Goal: Entertainment & Leisure: Consume media (video, audio)

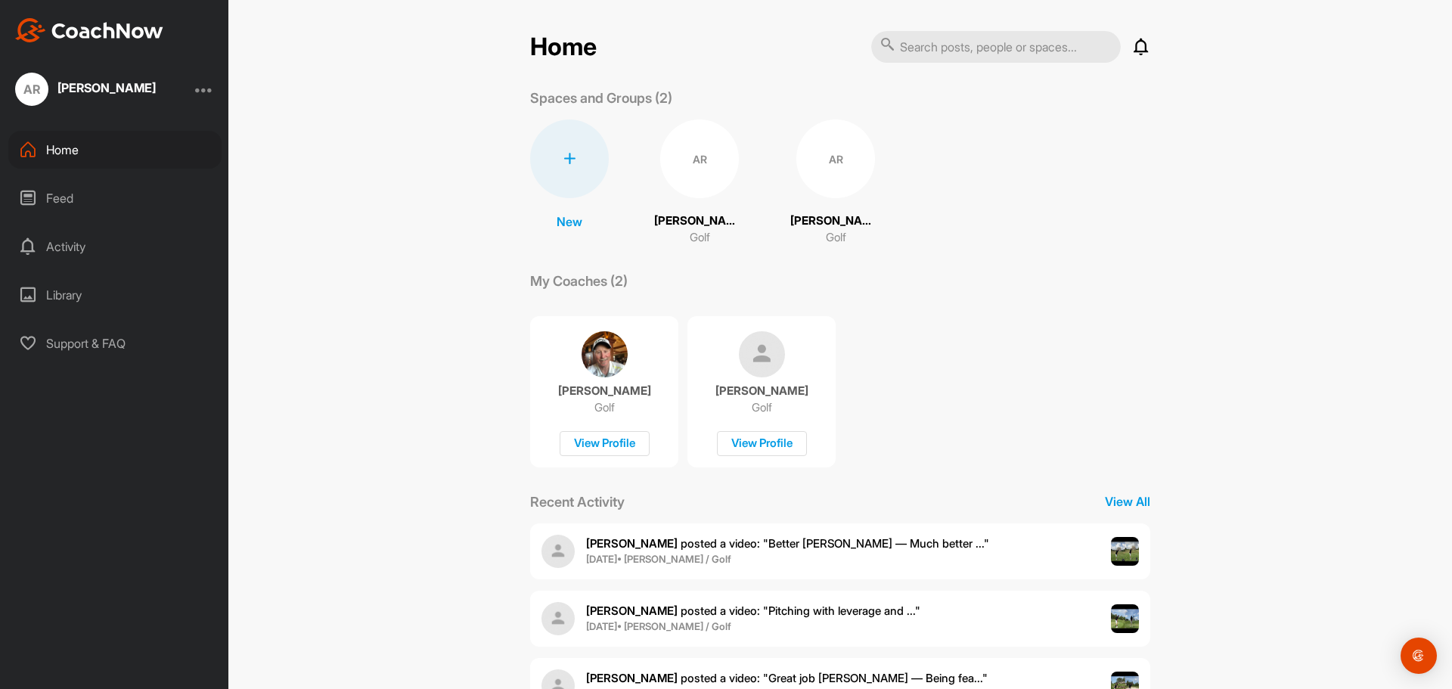
click at [762, 360] on img at bounding box center [762, 354] width 46 height 46
click at [811, 145] on div "AR" at bounding box center [835, 158] width 79 height 79
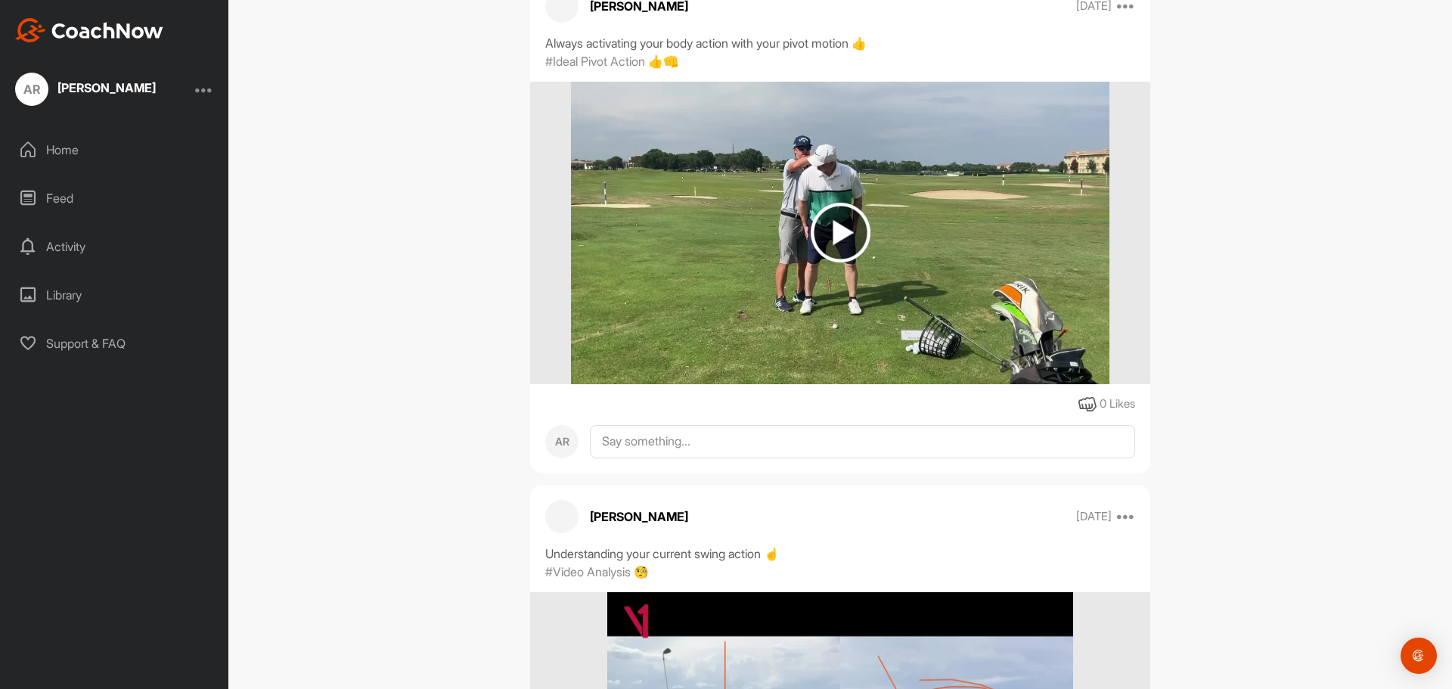
scroll to position [18472, 0]
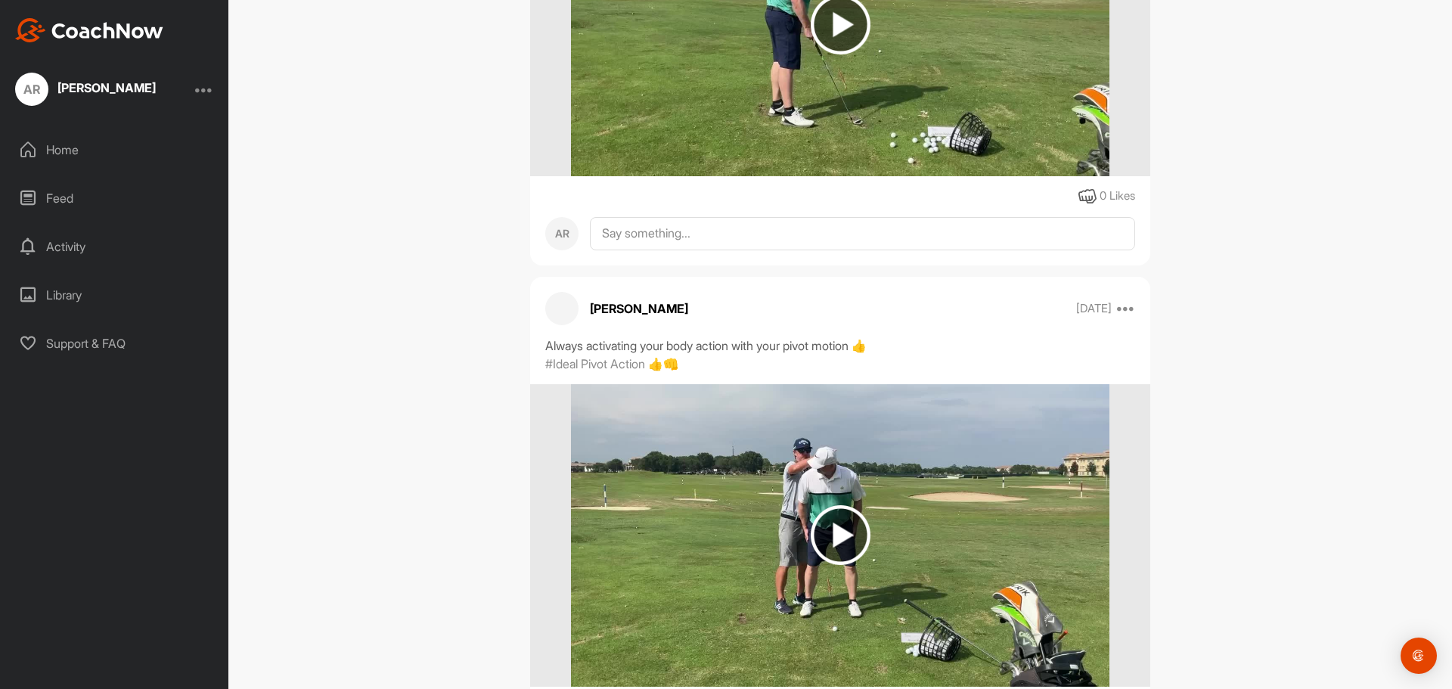
click at [831, 522] on img at bounding box center [840, 535] width 60 height 60
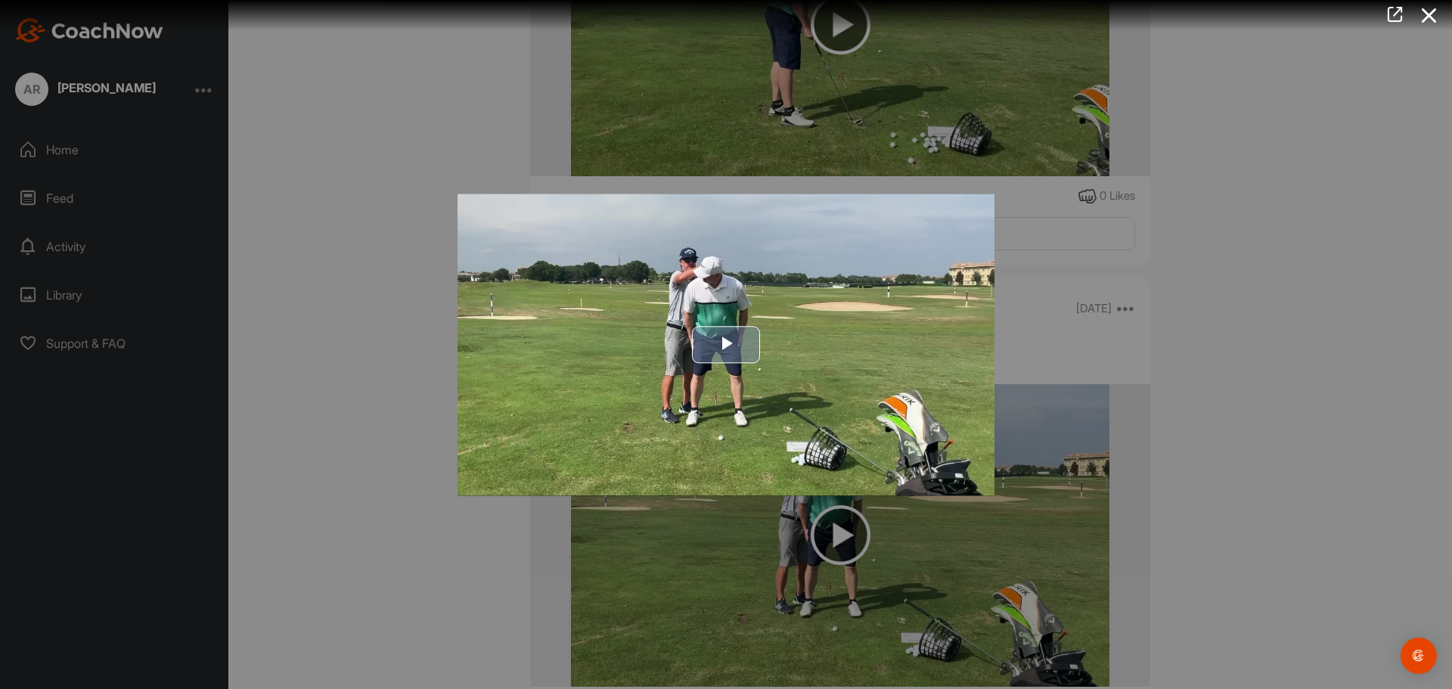
click at [726, 345] on span "Video Player" at bounding box center [726, 345] width 0 height 0
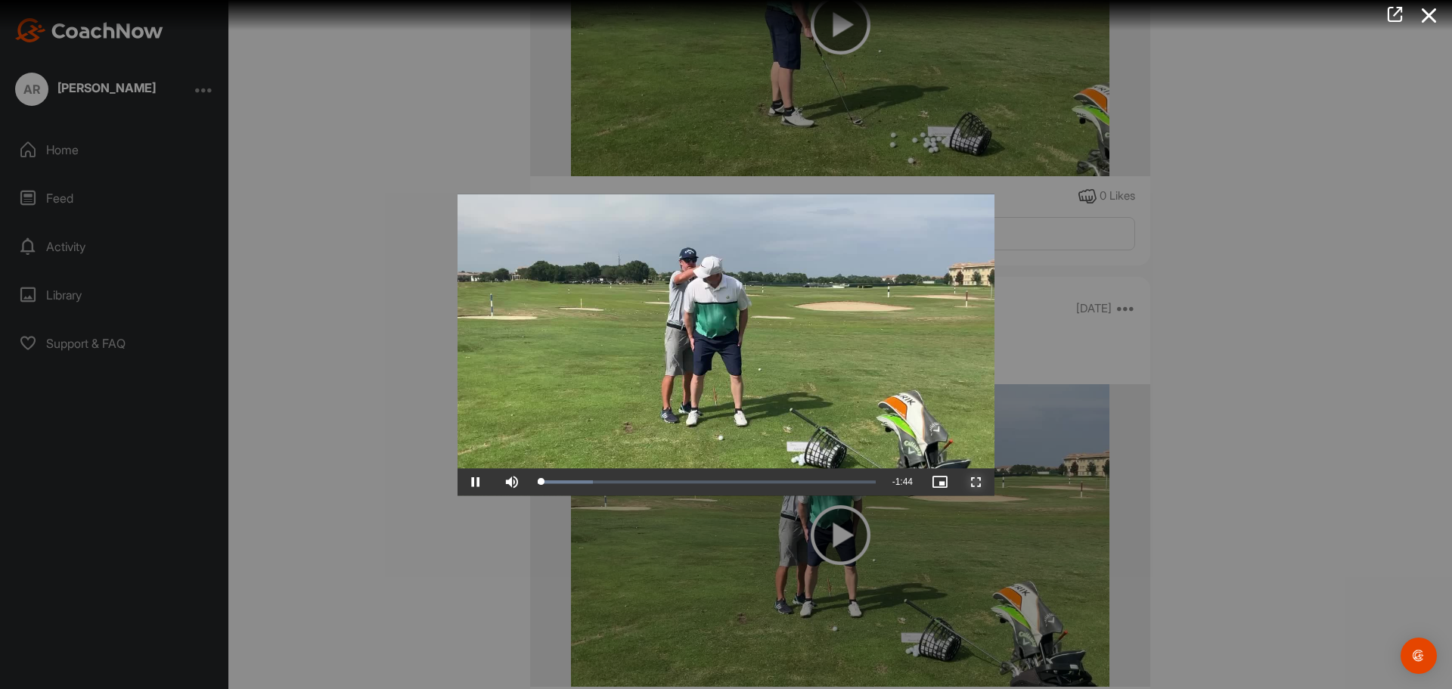
drag, startPoint x: 973, startPoint y: 482, endPoint x: 974, endPoint y: 575, distance: 92.2
click at [974, 482] on span "Video Player" at bounding box center [976, 482] width 36 height 0
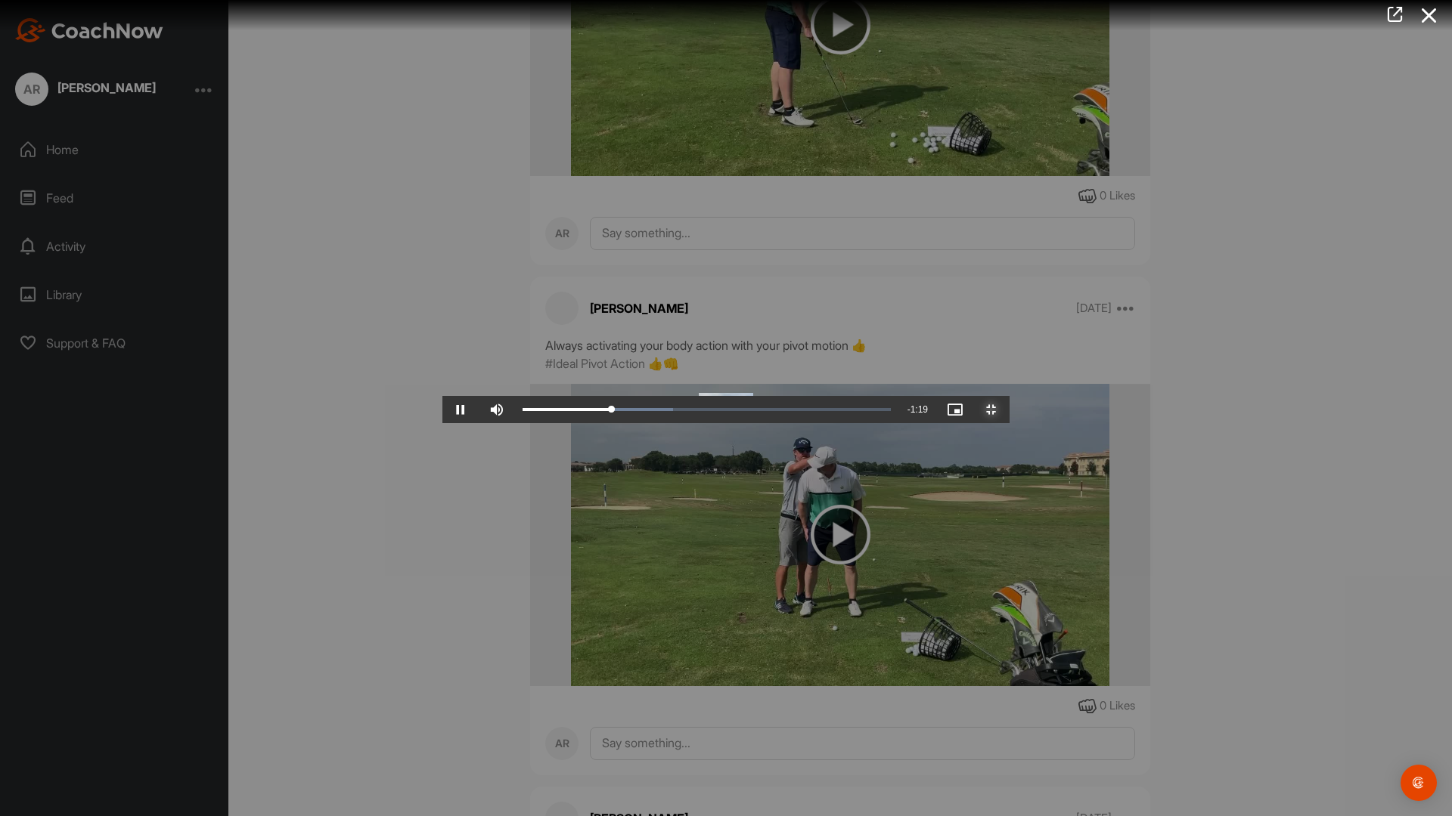
click at [1009, 410] on span "Video Player" at bounding box center [991, 410] width 36 height 0
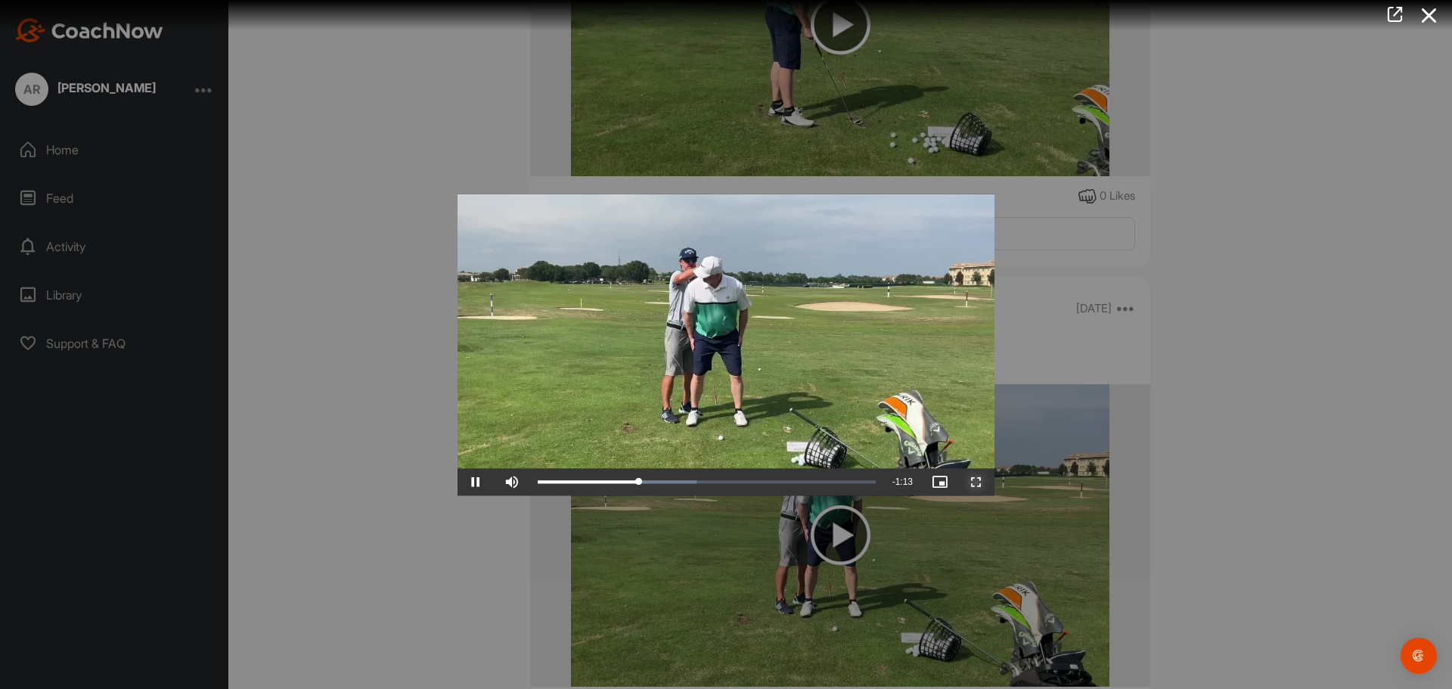
click at [979, 482] on span "Video Player" at bounding box center [976, 482] width 36 height 0
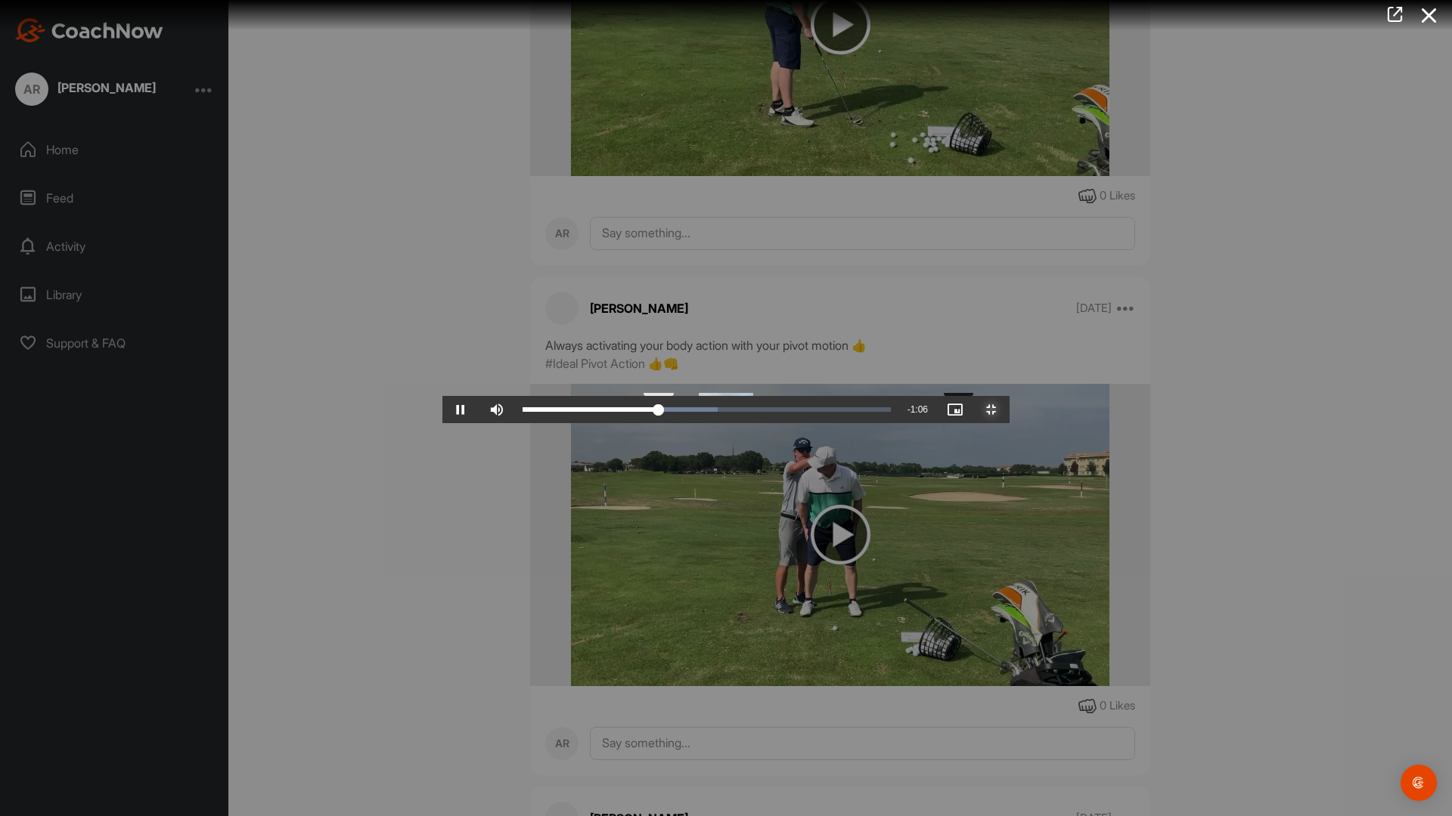
click at [522, 412] on div "Loaded : 53.09% 0:36 0:38" at bounding box center [706, 409] width 368 height 5
click at [515, 423] on div "Loaded : 53.09% 0:14 0:37" at bounding box center [706, 409] width 383 height 27
click at [442, 423] on video "Video Player" at bounding box center [725, 408] width 567 height 30
click at [657, 423] on video "Video Player" at bounding box center [725, 408] width 567 height 30
click at [837, 423] on video "Video Player" at bounding box center [725, 408] width 567 height 30
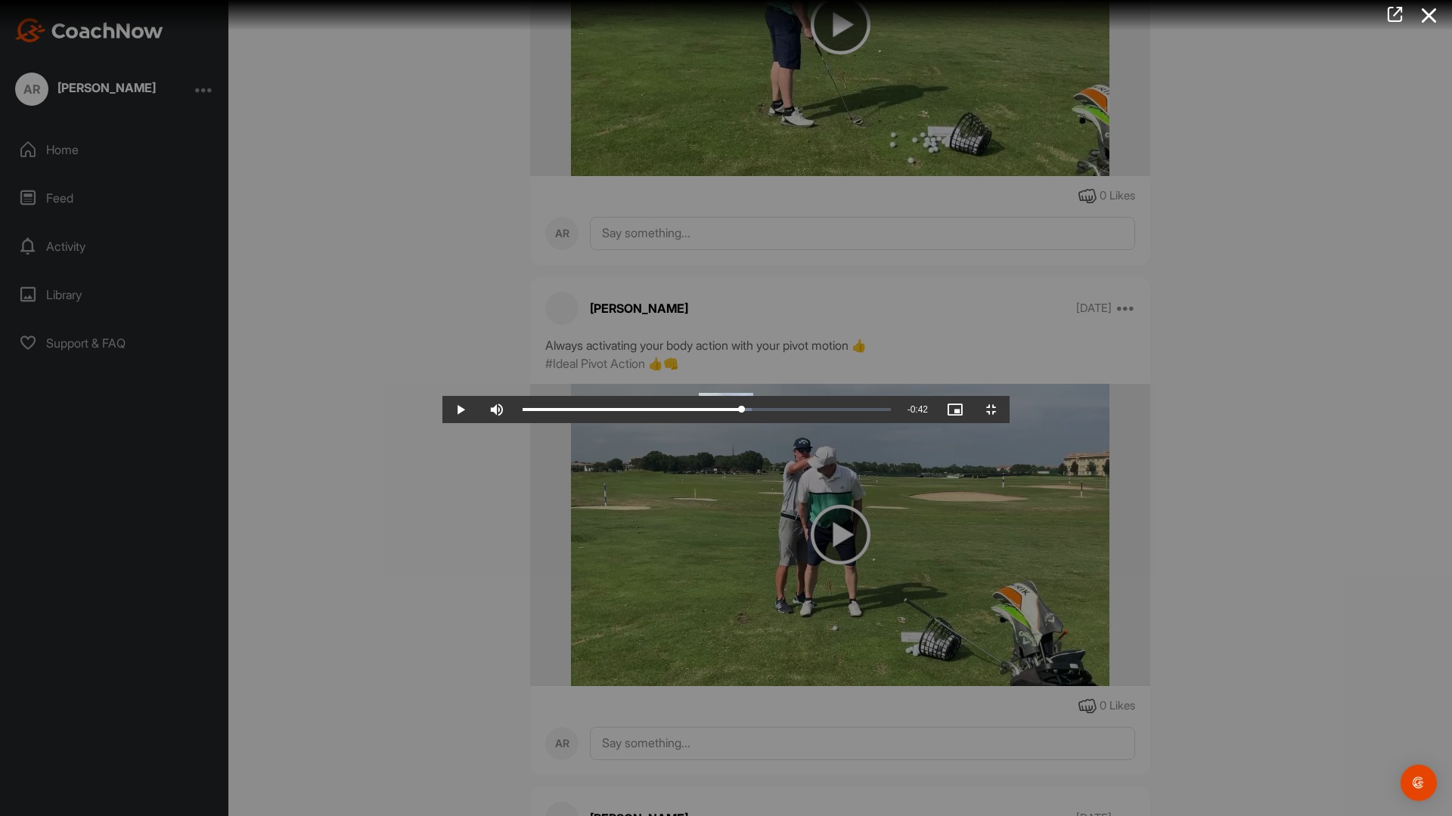
click at [825, 423] on video "Video Player" at bounding box center [725, 408] width 567 height 30
drag, startPoint x: 829, startPoint y: 662, endPoint x: 822, endPoint y: 679, distance: 19.0
click at [834, 423] on video "Video Player" at bounding box center [725, 408] width 567 height 30
click at [742, 412] on div "1:02" at bounding box center [631, 409] width 219 height 5
click at [820, 423] on video "Video Player" at bounding box center [725, 408] width 567 height 30
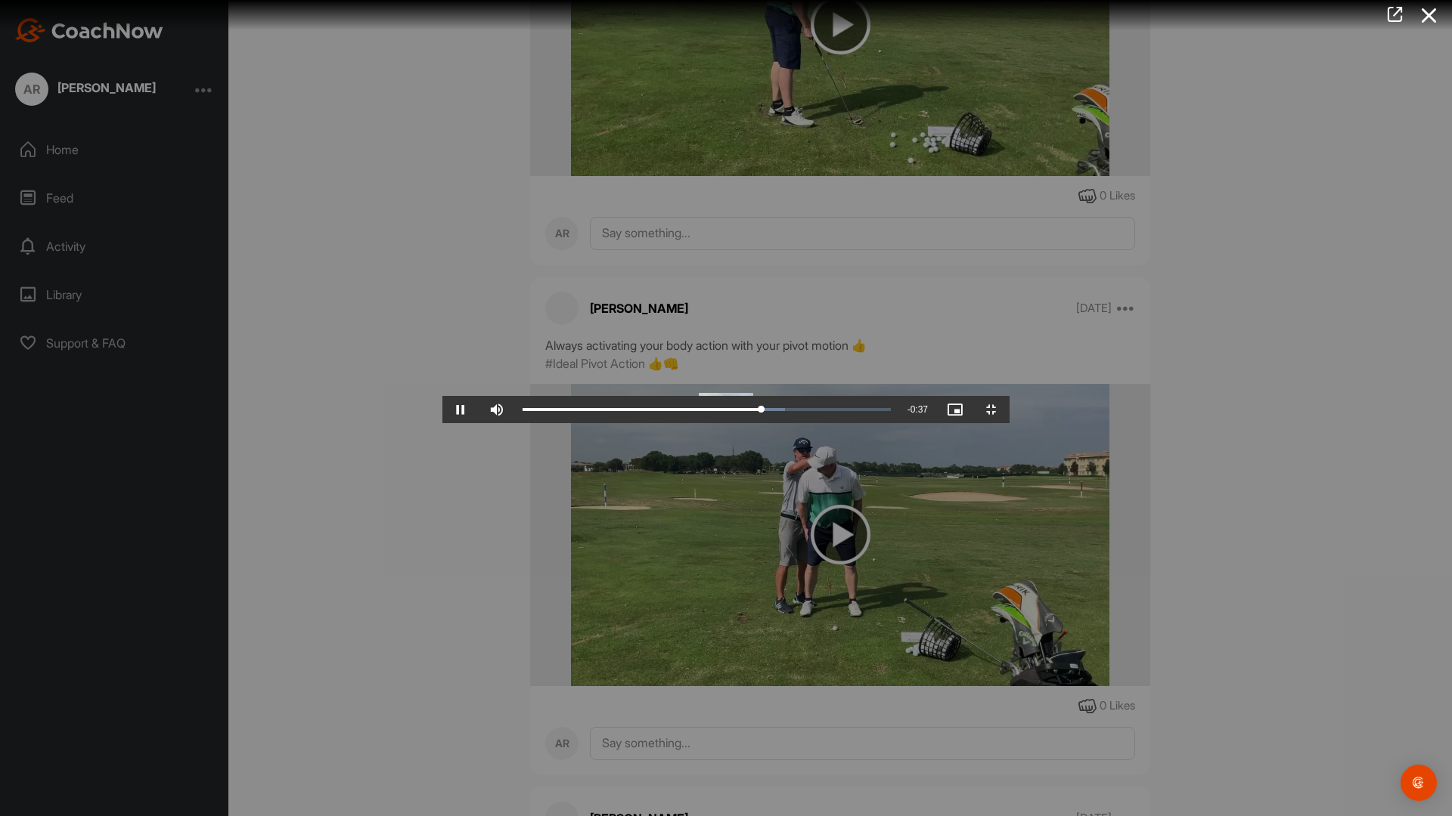
click at [797, 423] on video "Video Player" at bounding box center [725, 408] width 567 height 30
click at [798, 423] on video "Video Player" at bounding box center [725, 408] width 567 height 30
click at [797, 423] on video "Video Player" at bounding box center [725, 408] width 567 height 30
click at [1009, 423] on video "Video Player" at bounding box center [725, 408] width 567 height 30
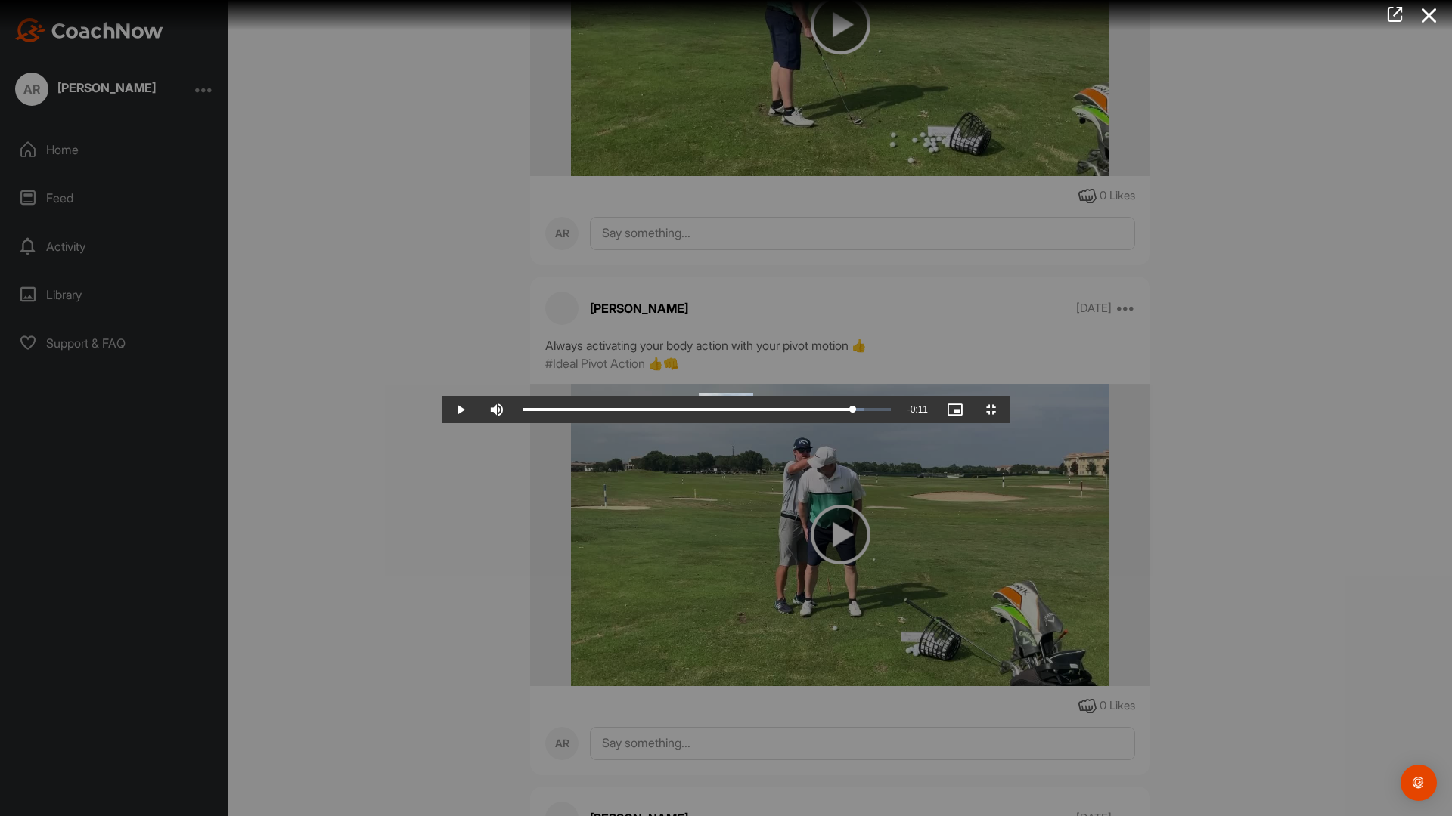
click at [944, 423] on video "Video Player" at bounding box center [725, 408] width 567 height 30
click at [1009, 410] on span "Video Player" at bounding box center [991, 410] width 36 height 0
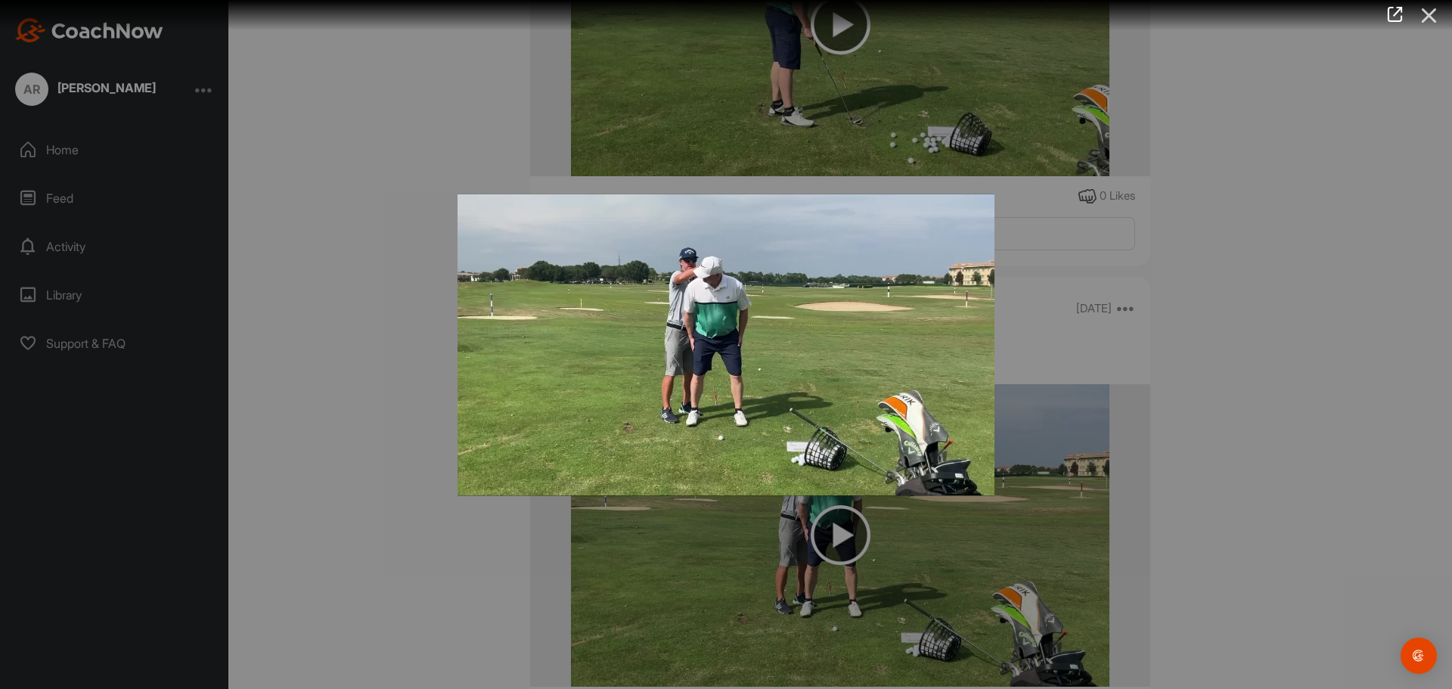
click at [1436, 15] on icon at bounding box center [1428, 16] width 35 height 28
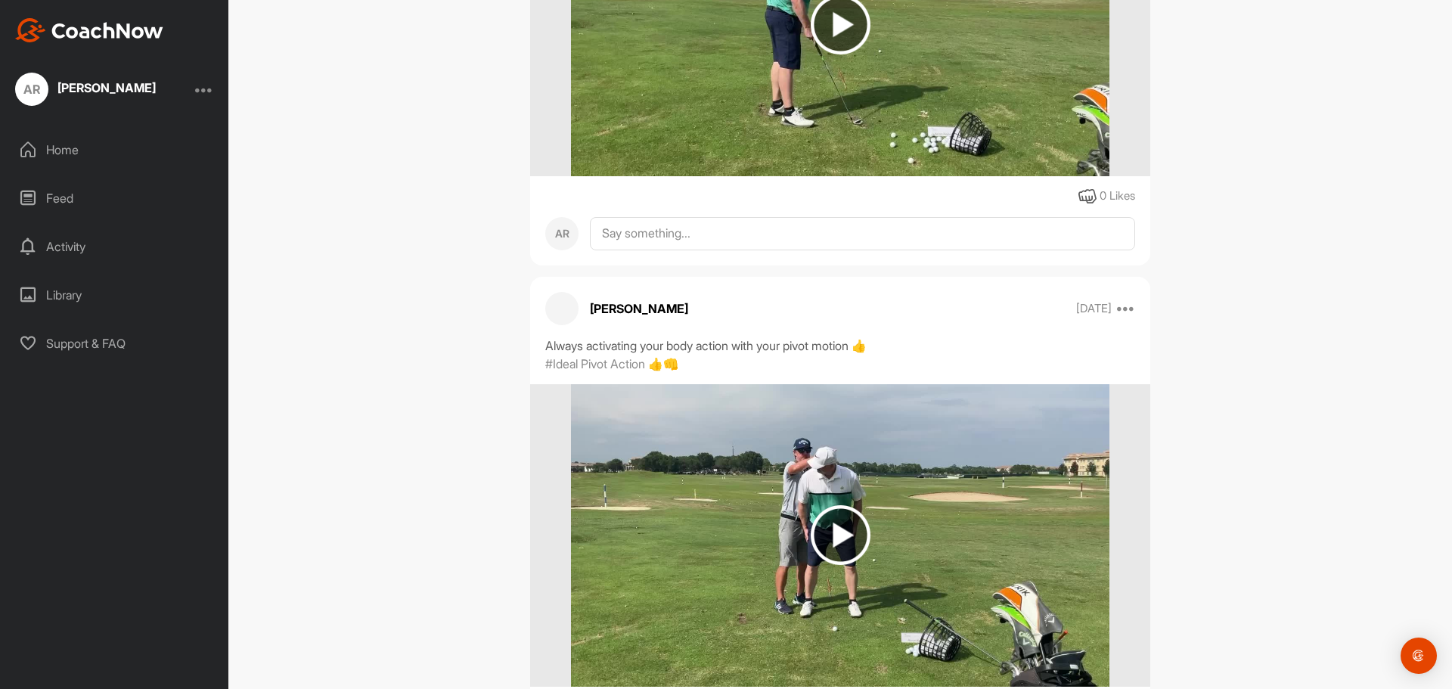
scroll to position [18094, 0]
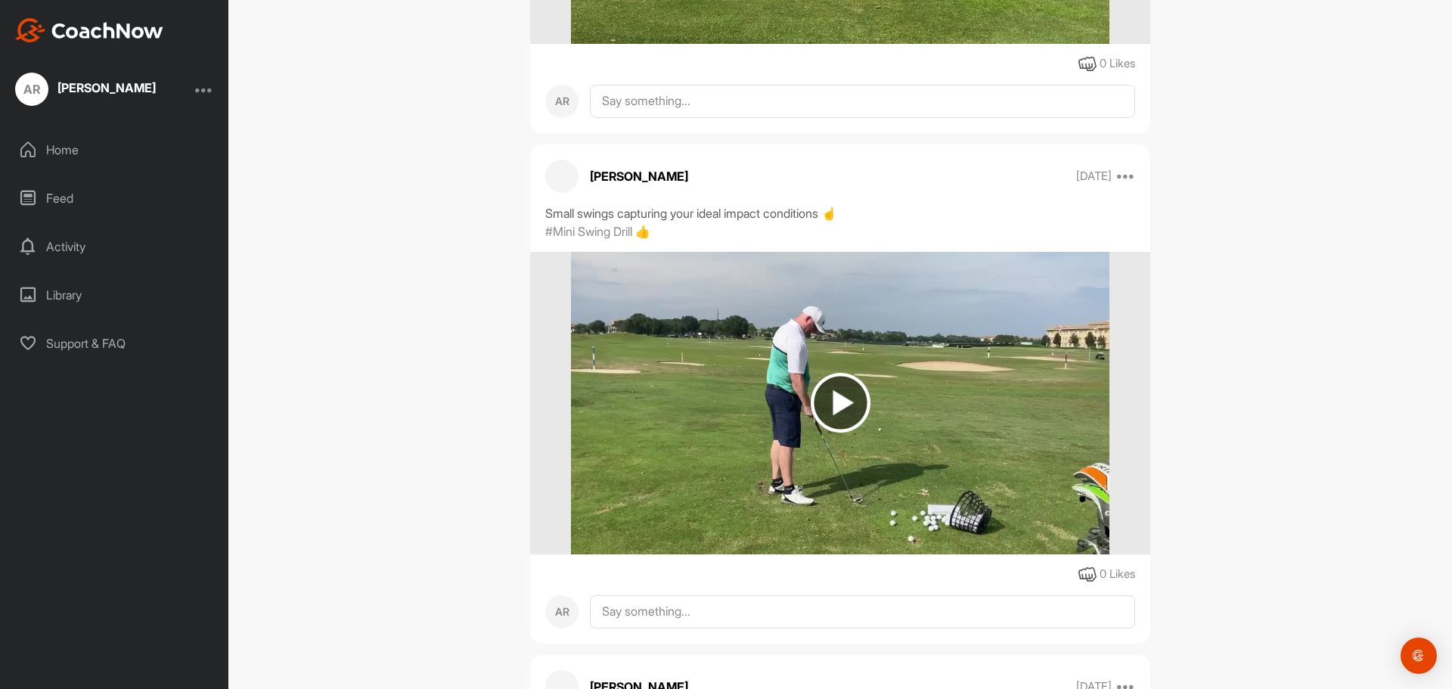
click at [826, 383] on img at bounding box center [840, 403] width 60 height 60
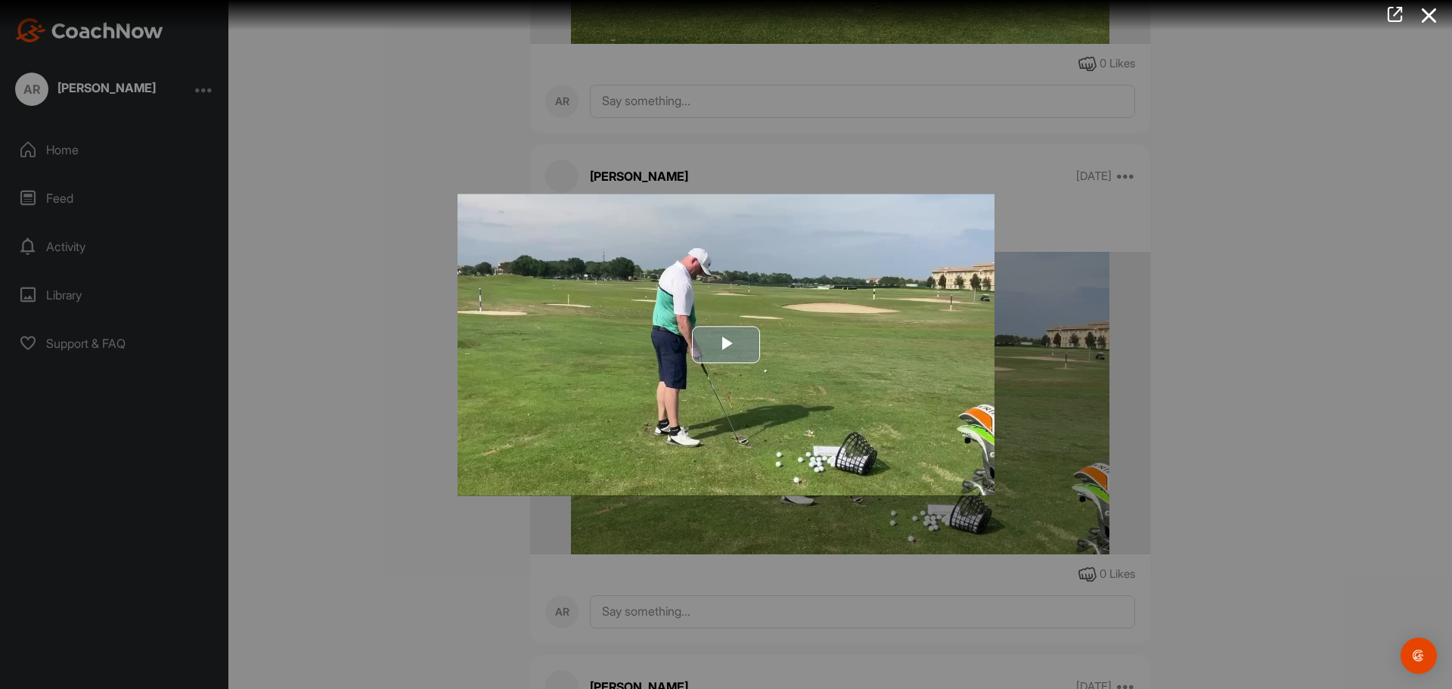
click at [726, 345] on span "Video Player" at bounding box center [726, 345] width 0 height 0
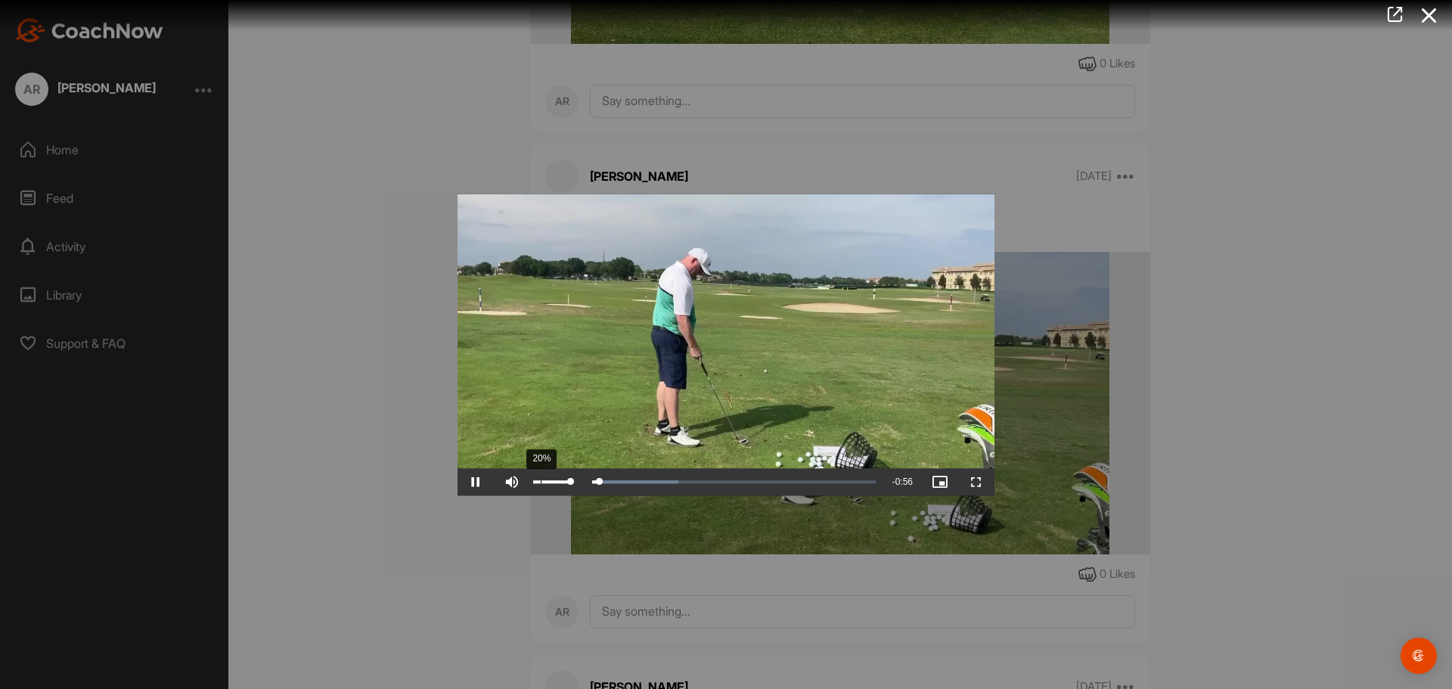
click at [542, 480] on div "20%" at bounding box center [551, 481] width 37 height 3
click at [987, 482] on span "Video Player" at bounding box center [976, 482] width 36 height 0
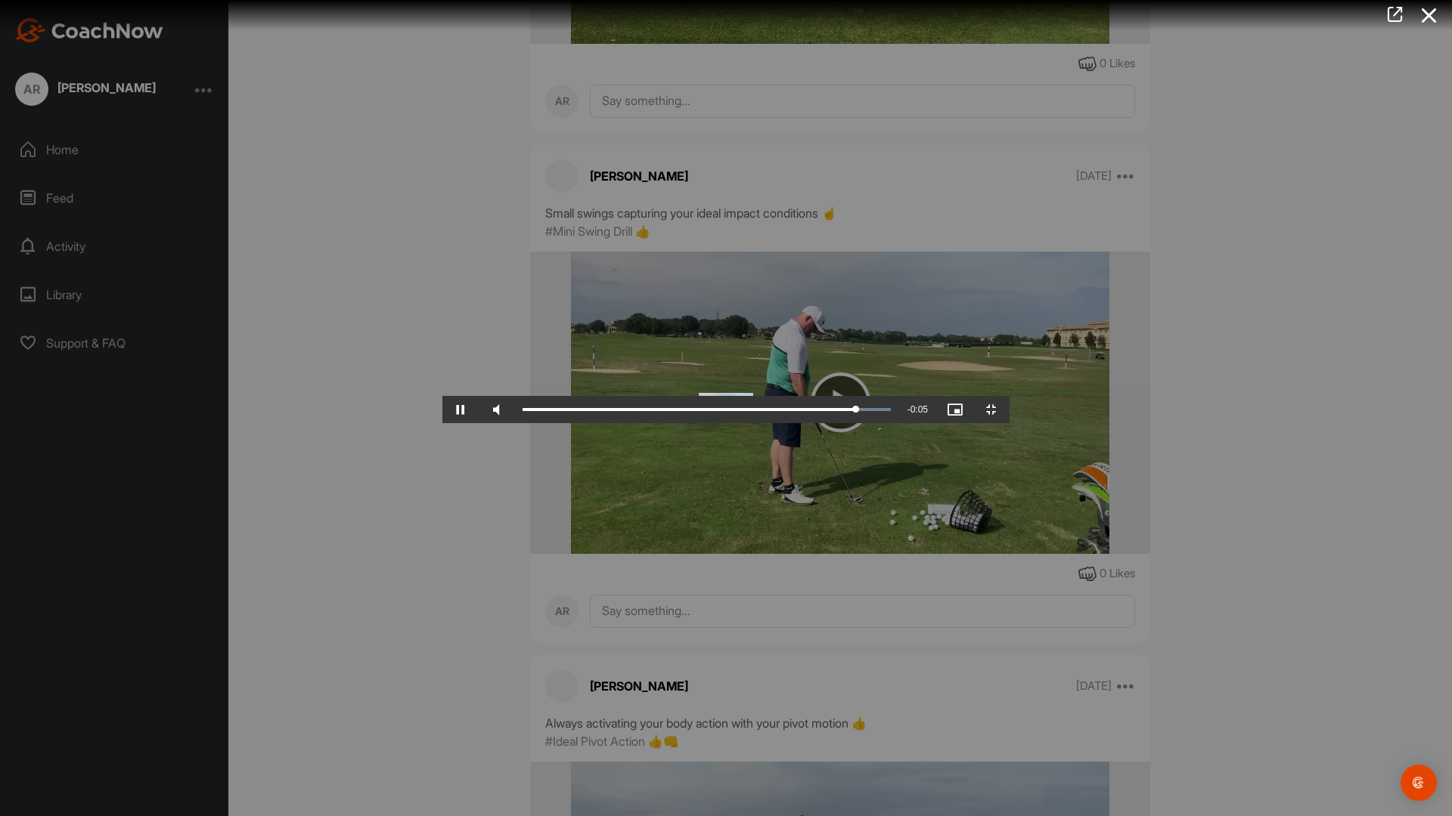
click at [1009, 423] on video "Video Player" at bounding box center [725, 408] width 567 height 30
click at [833, 423] on video "Video Player" at bounding box center [725, 408] width 567 height 30
click at [857, 423] on div "Loaded : 100.00% 0:35 0:35" at bounding box center [706, 409] width 383 height 27
click at [832, 423] on video "Video Player" at bounding box center [725, 408] width 567 height 30
click at [993, 423] on video "Video Player" at bounding box center [725, 408] width 567 height 30
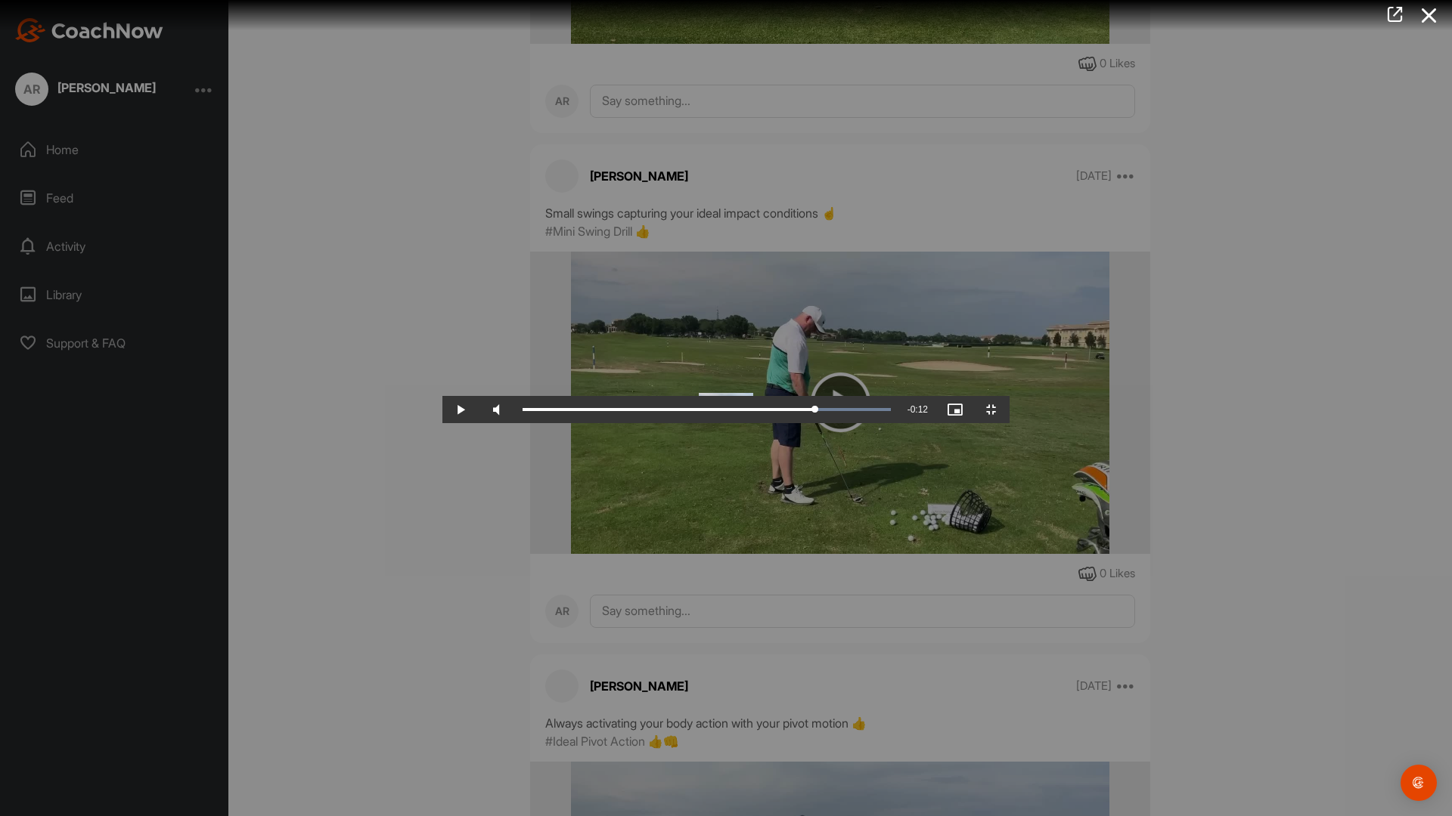
click at [994, 423] on video "Video Player" at bounding box center [725, 408] width 567 height 30
click at [985, 423] on video "Video Player" at bounding box center [725, 408] width 567 height 30
click at [990, 423] on video "Video Player" at bounding box center [725, 408] width 567 height 30
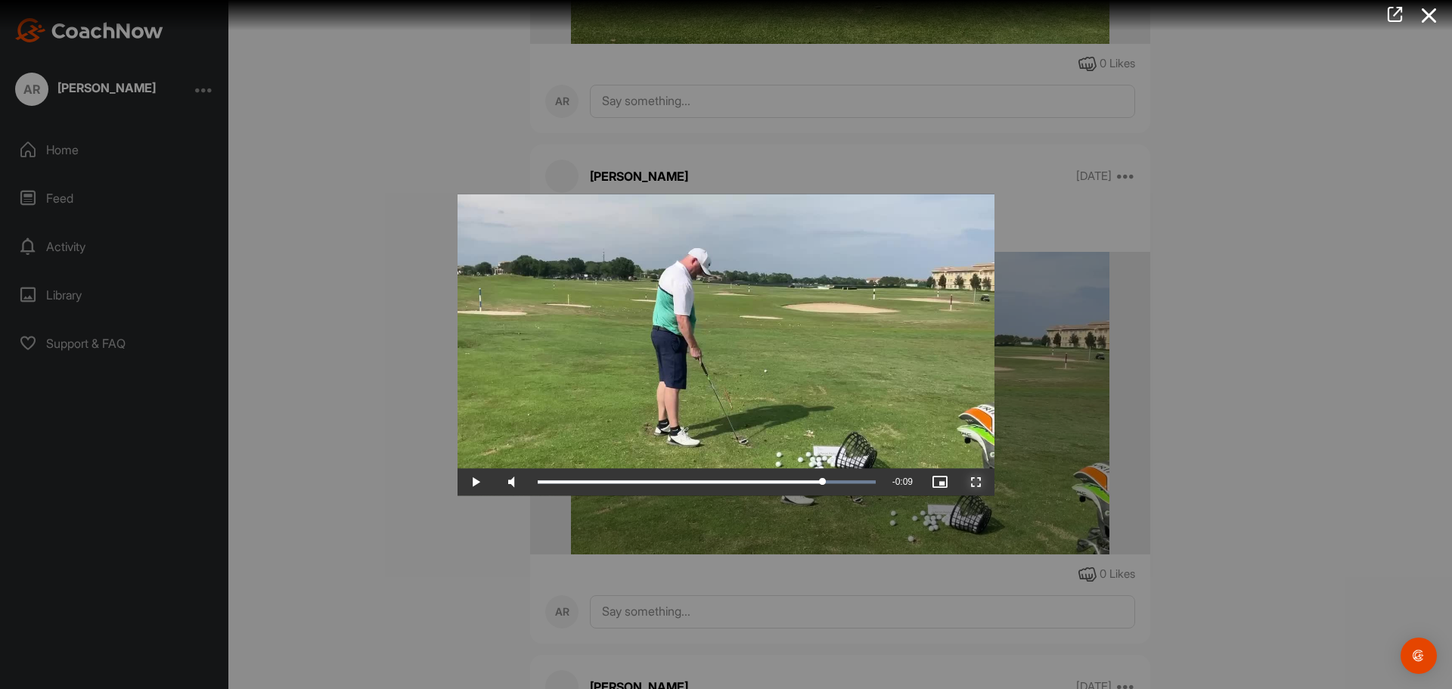
drag, startPoint x: 971, startPoint y: 484, endPoint x: 978, endPoint y: 575, distance: 90.9
click at [975, 482] on span "Video Player" at bounding box center [976, 482] width 36 height 0
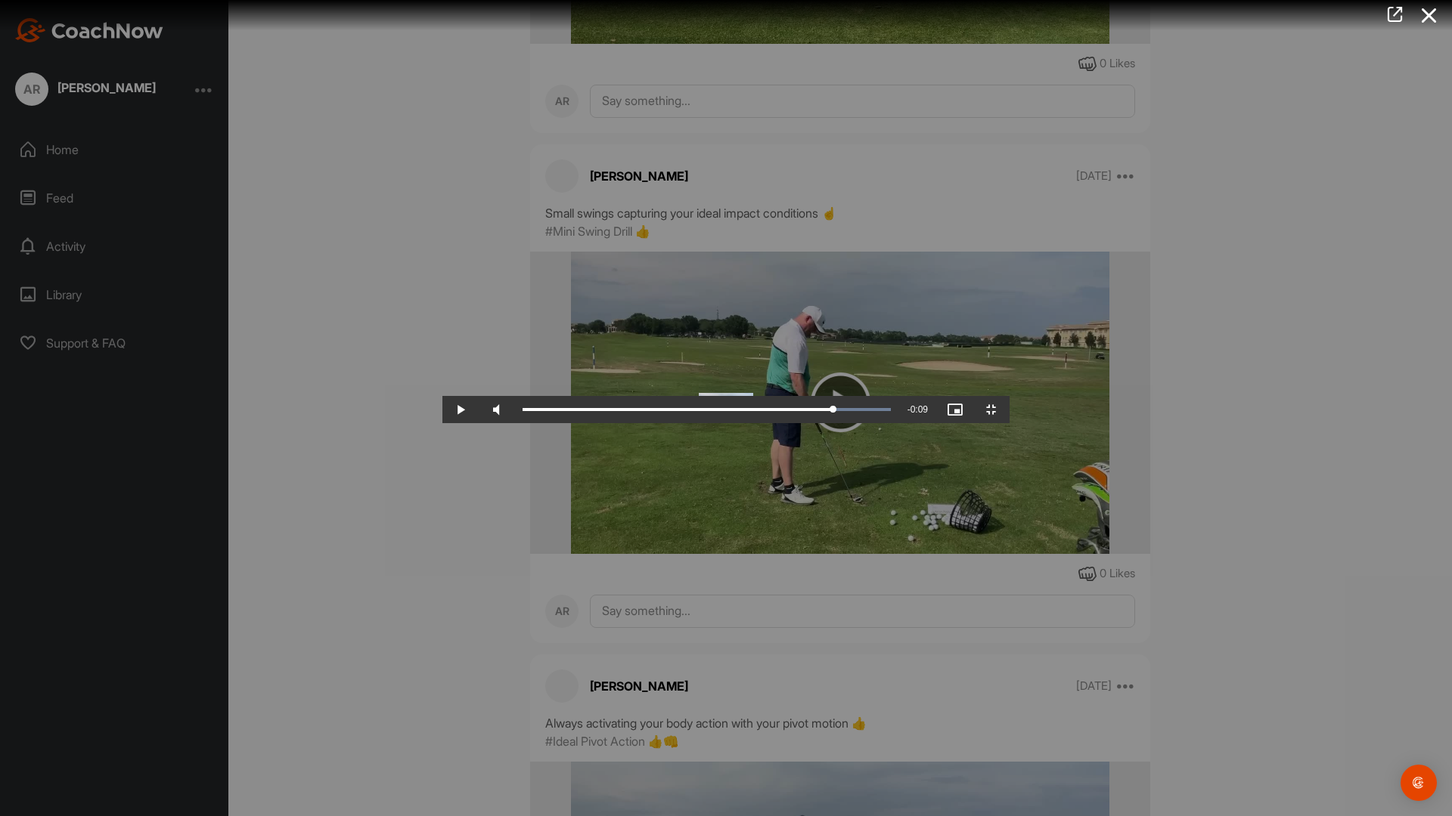
click at [928, 423] on video "Video Player" at bounding box center [725, 408] width 567 height 30
click at [1009, 410] on span "Video Player" at bounding box center [991, 410] width 36 height 0
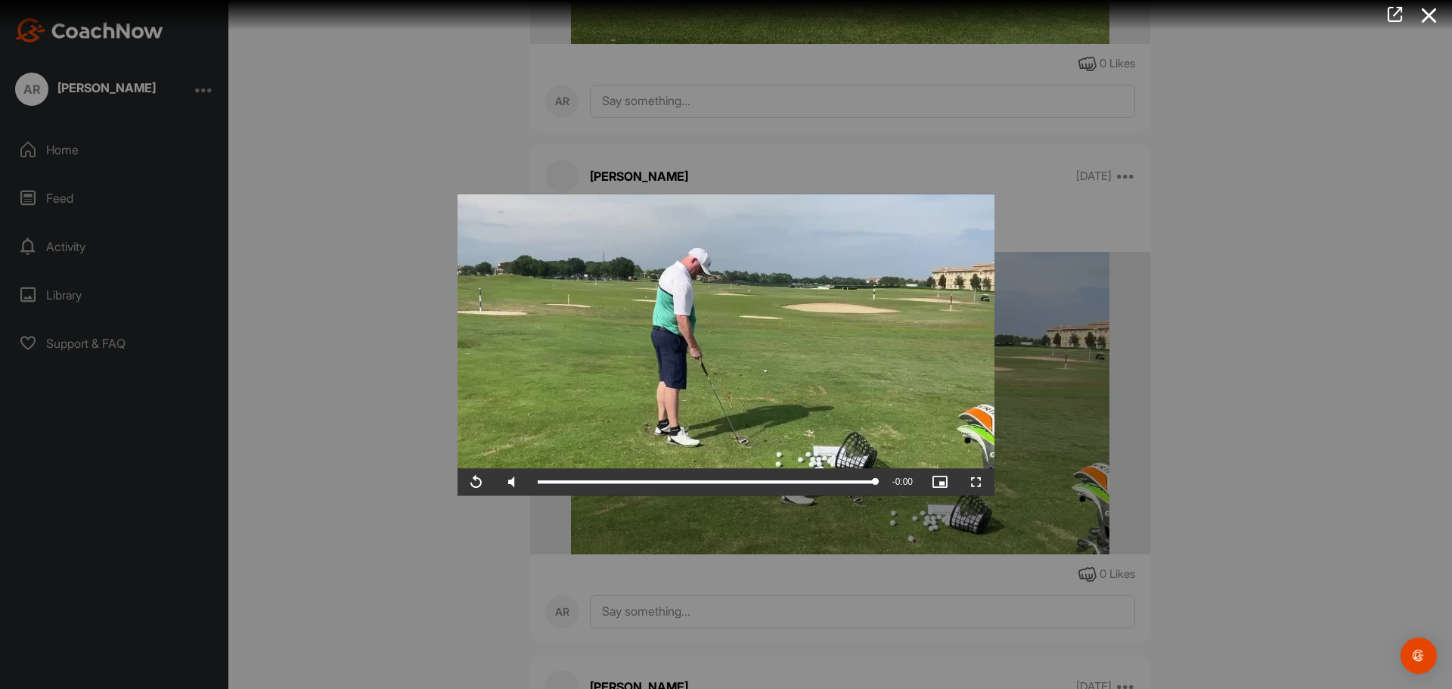
click at [1433, 15] on icon at bounding box center [1428, 16] width 35 height 28
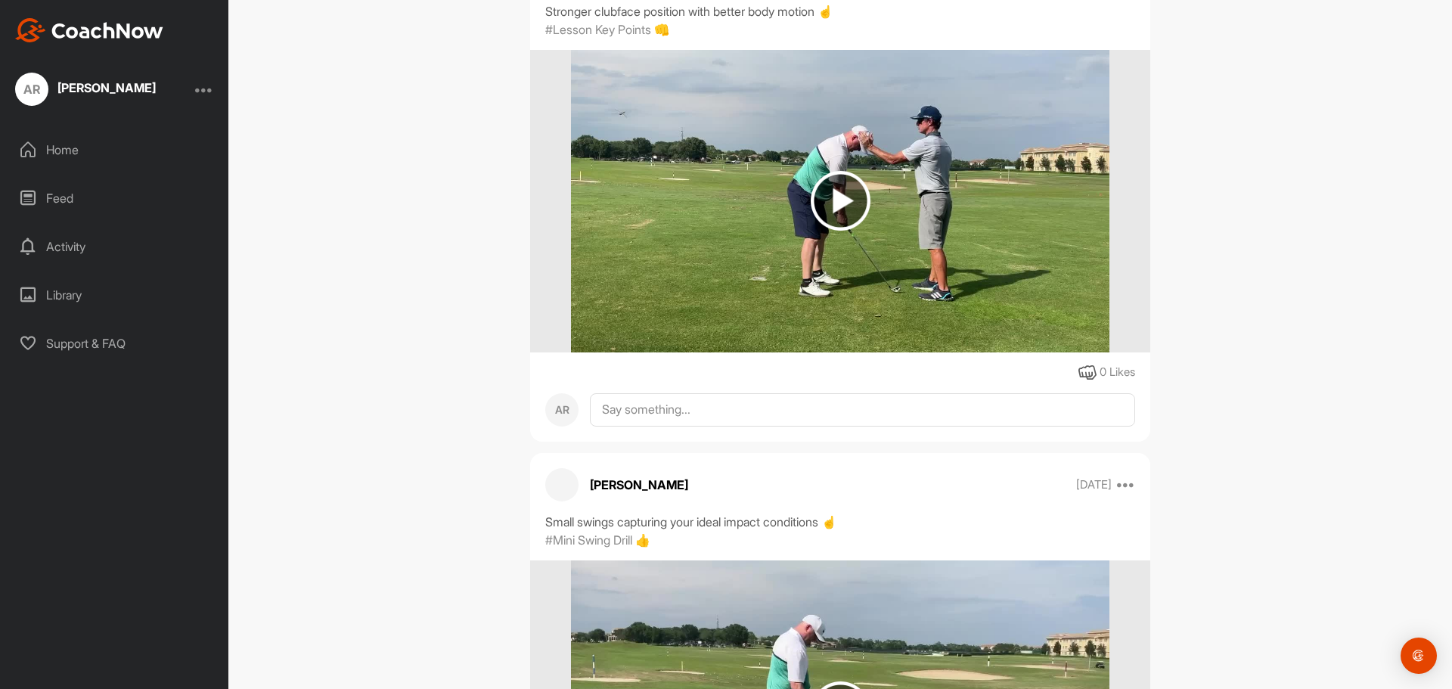
scroll to position [17640, 0]
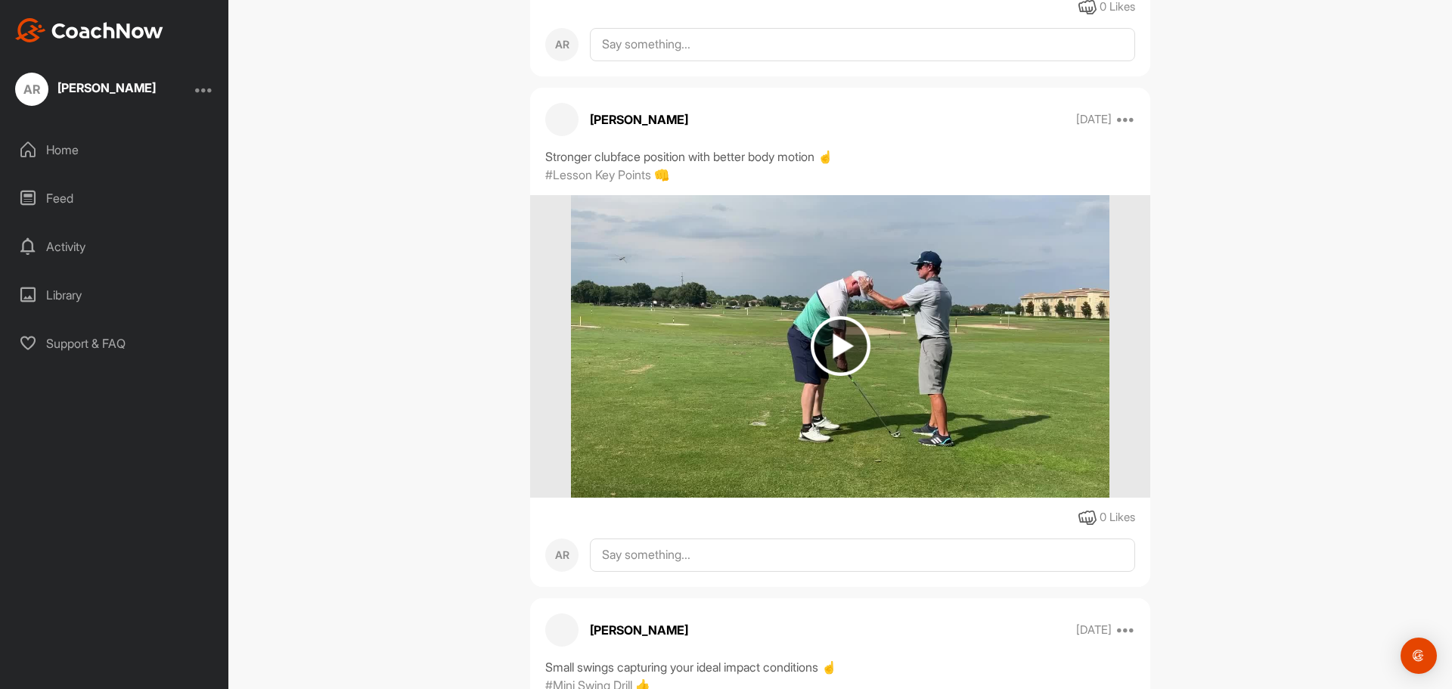
click at [827, 328] on img at bounding box center [840, 346] width 60 height 60
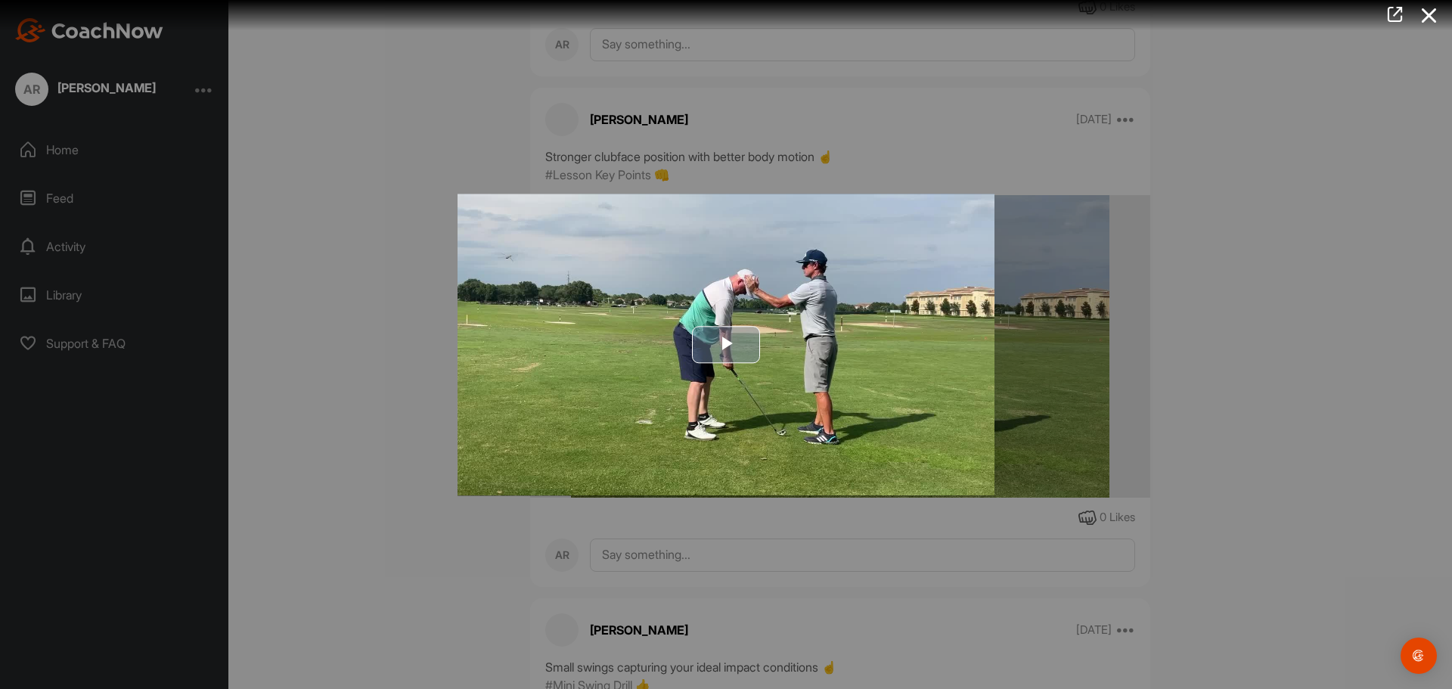
click at [726, 345] on span "Video Player" at bounding box center [726, 345] width 0 height 0
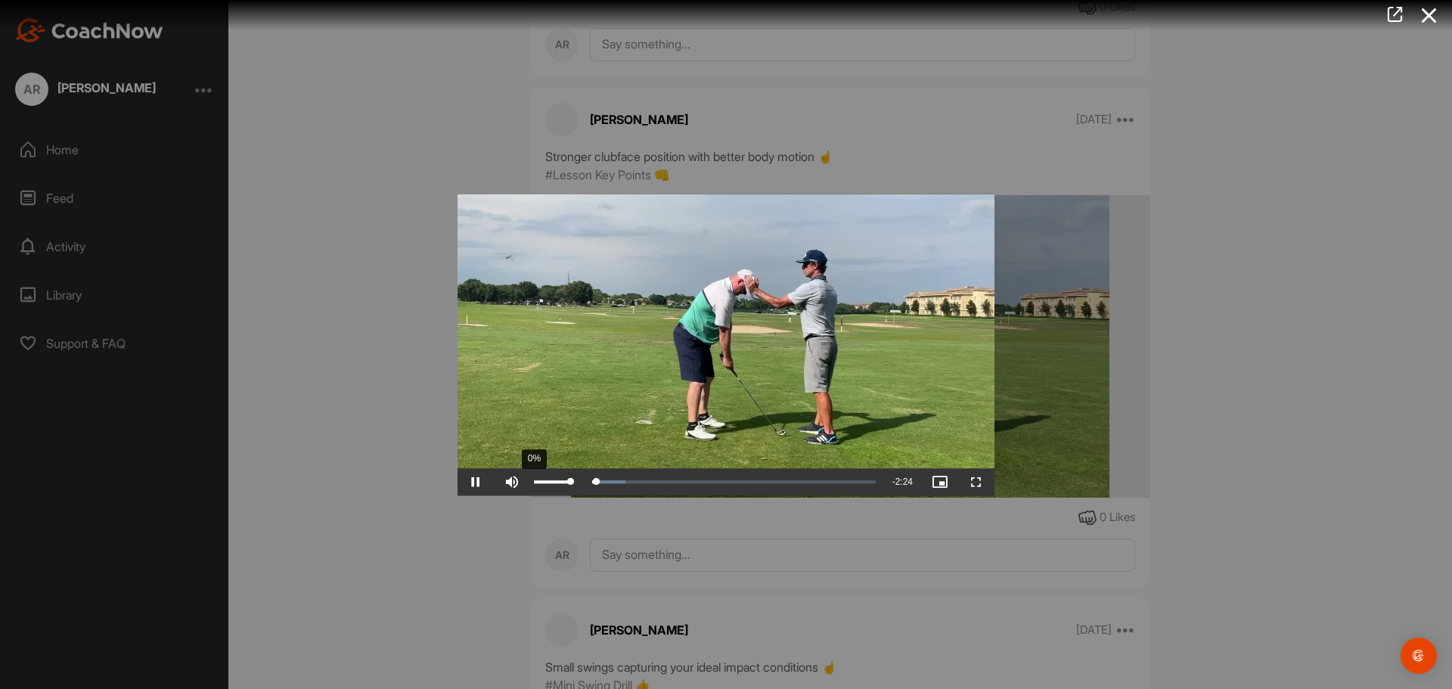
click at [543, 480] on div "0%" at bounding box center [551, 481] width 37 height 3
click at [539, 480] on div "Volume Level" at bounding box center [538, 481] width 10 height 3
click at [975, 482] on span "Video Player" at bounding box center [976, 482] width 36 height 0
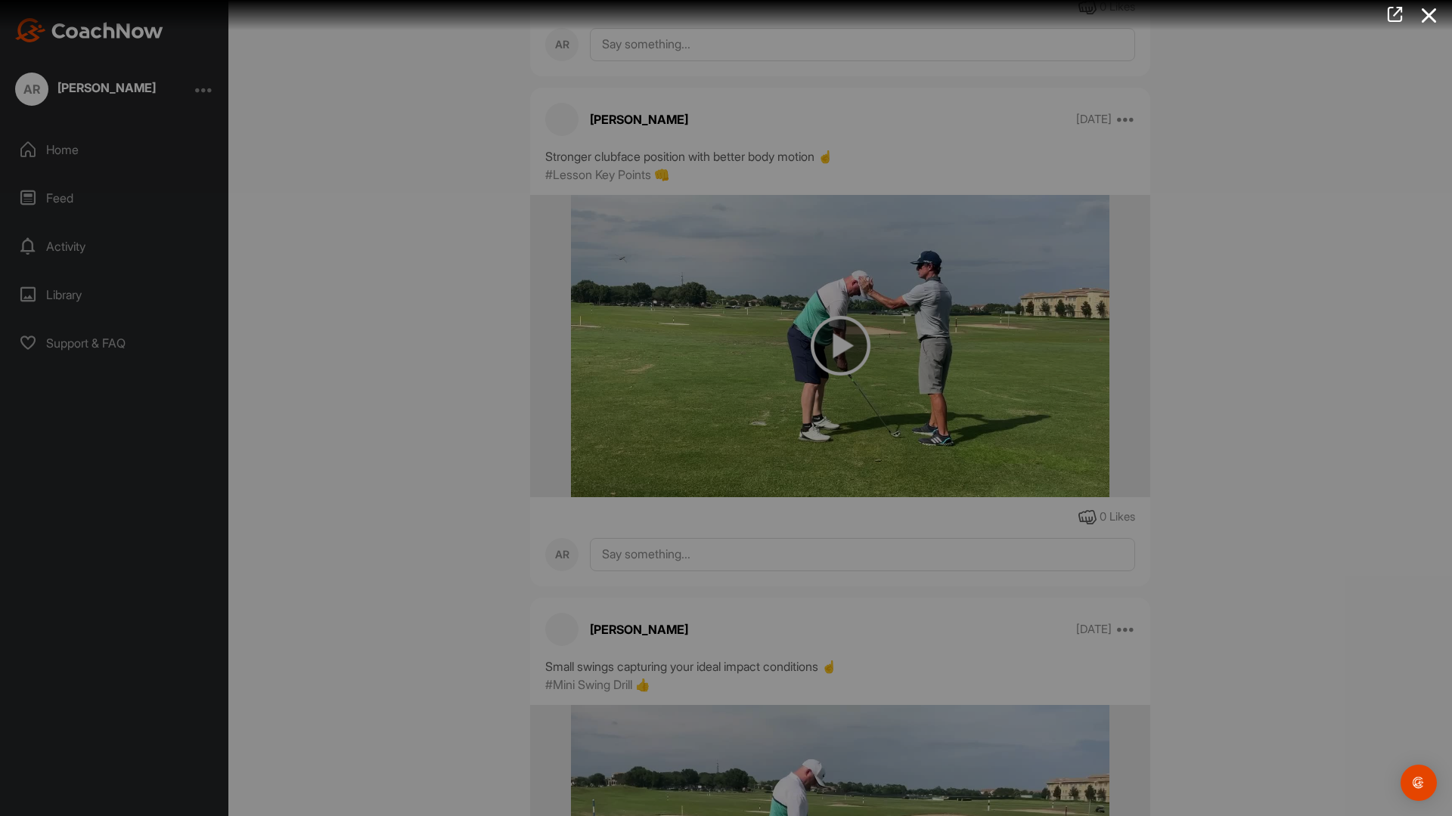
click at [533, 396] on div "33%" at bounding box center [551, 394] width 37 height 3
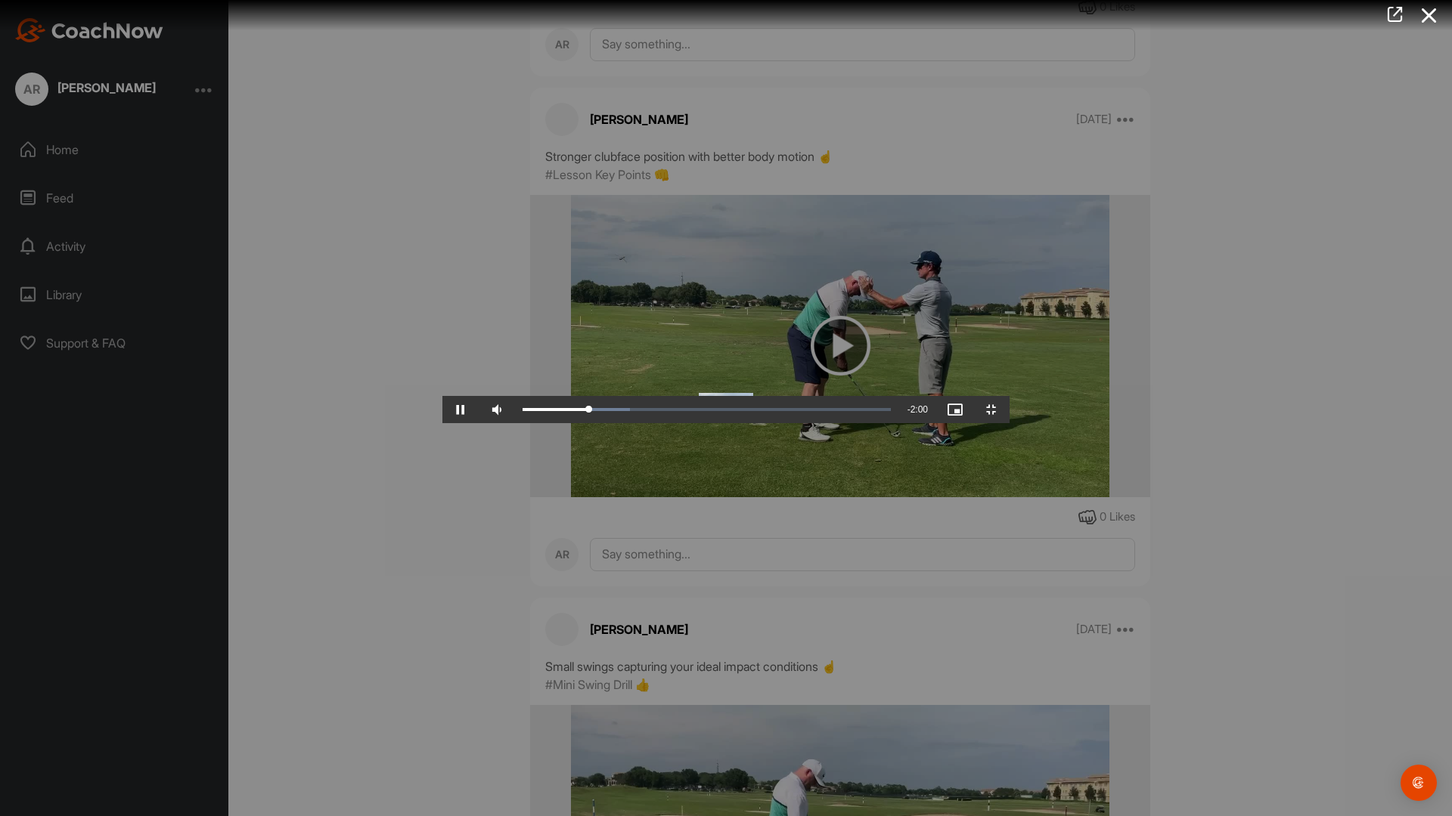
click at [442, 423] on video "Video Player" at bounding box center [725, 408] width 567 height 30
drag, startPoint x: 460, startPoint y: 554, endPoint x: 438, endPoint y: 552, distance: 21.3
click at [454, 423] on video "Video Player" at bounding box center [725, 408] width 567 height 30
click at [748, 423] on video "Video Player" at bounding box center [725, 408] width 567 height 30
click at [648, 423] on video "Video Player" at bounding box center [725, 408] width 567 height 30
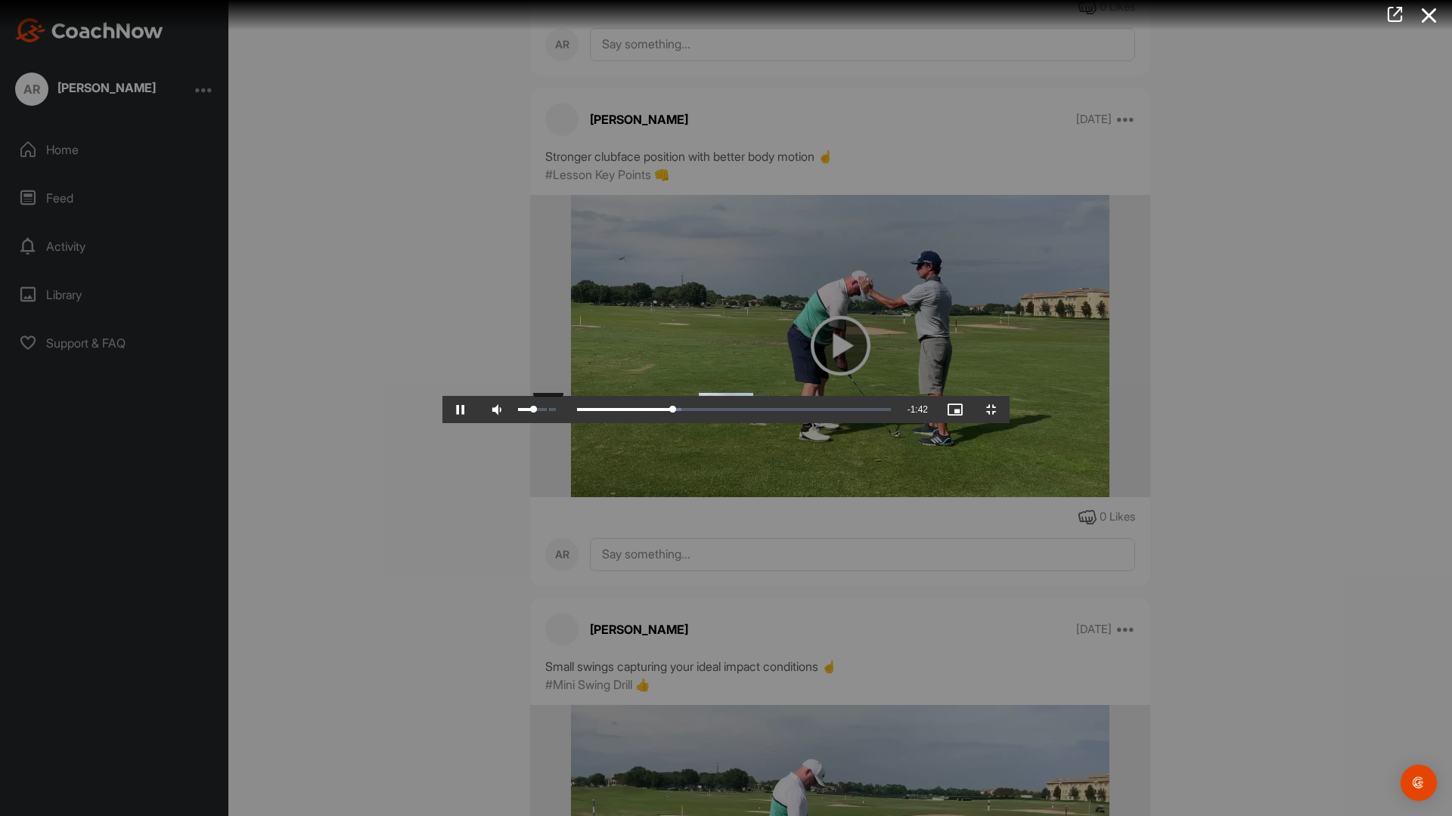
click at [514, 423] on div "78%" at bounding box center [536, 409] width 45 height 27
click at [514, 423] on div "80%" at bounding box center [536, 409] width 45 height 27
click at [442, 423] on video "Video Player" at bounding box center [725, 408] width 567 height 30
click at [649, 423] on video "Video Player" at bounding box center [725, 408] width 567 height 30
click at [748, 423] on video "Video Player" at bounding box center [725, 408] width 567 height 30
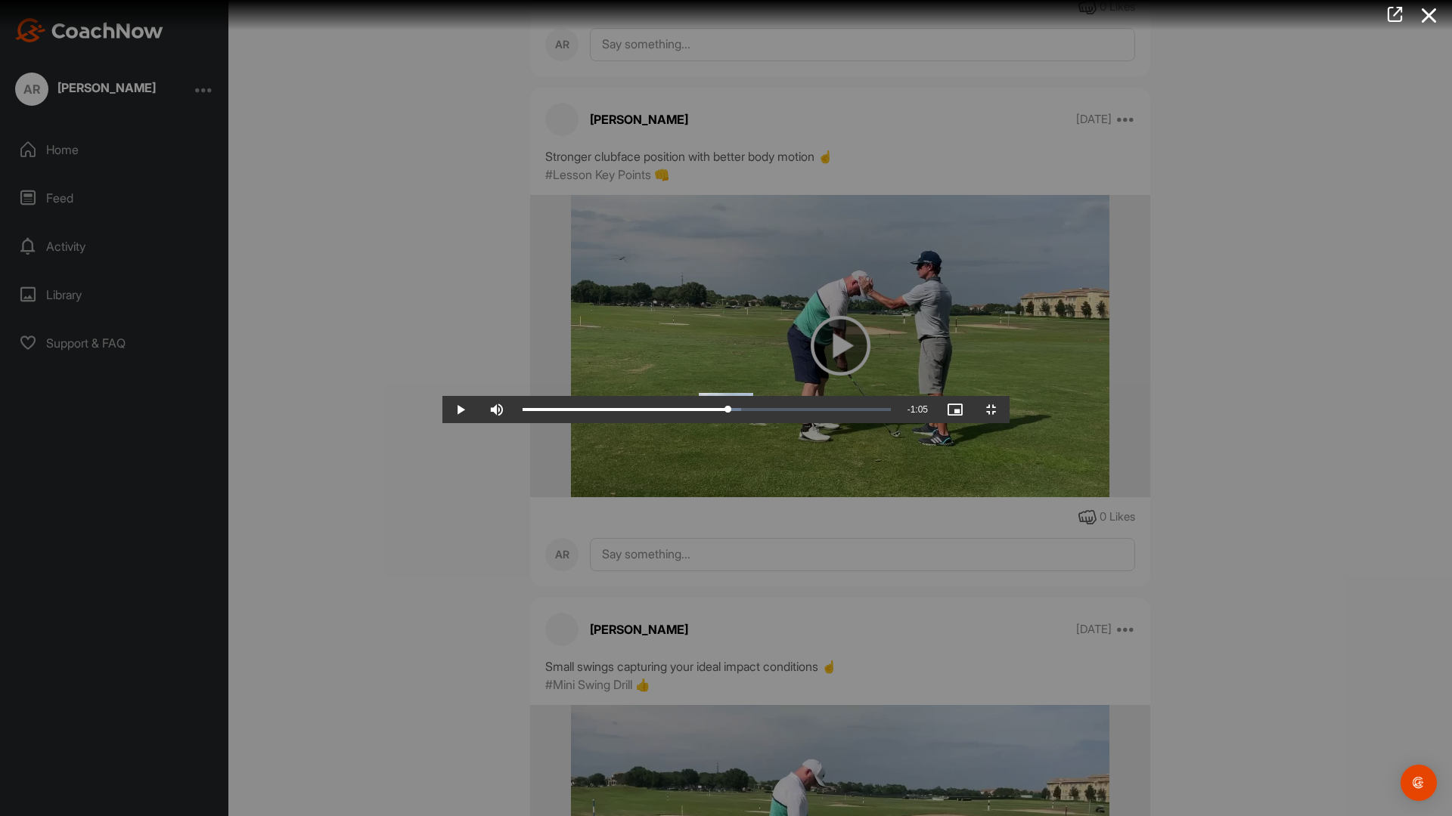
click at [816, 423] on video "Video Player" at bounding box center [725, 408] width 567 height 30
click at [1009, 410] on span "Video Player" at bounding box center [991, 410] width 36 height 0
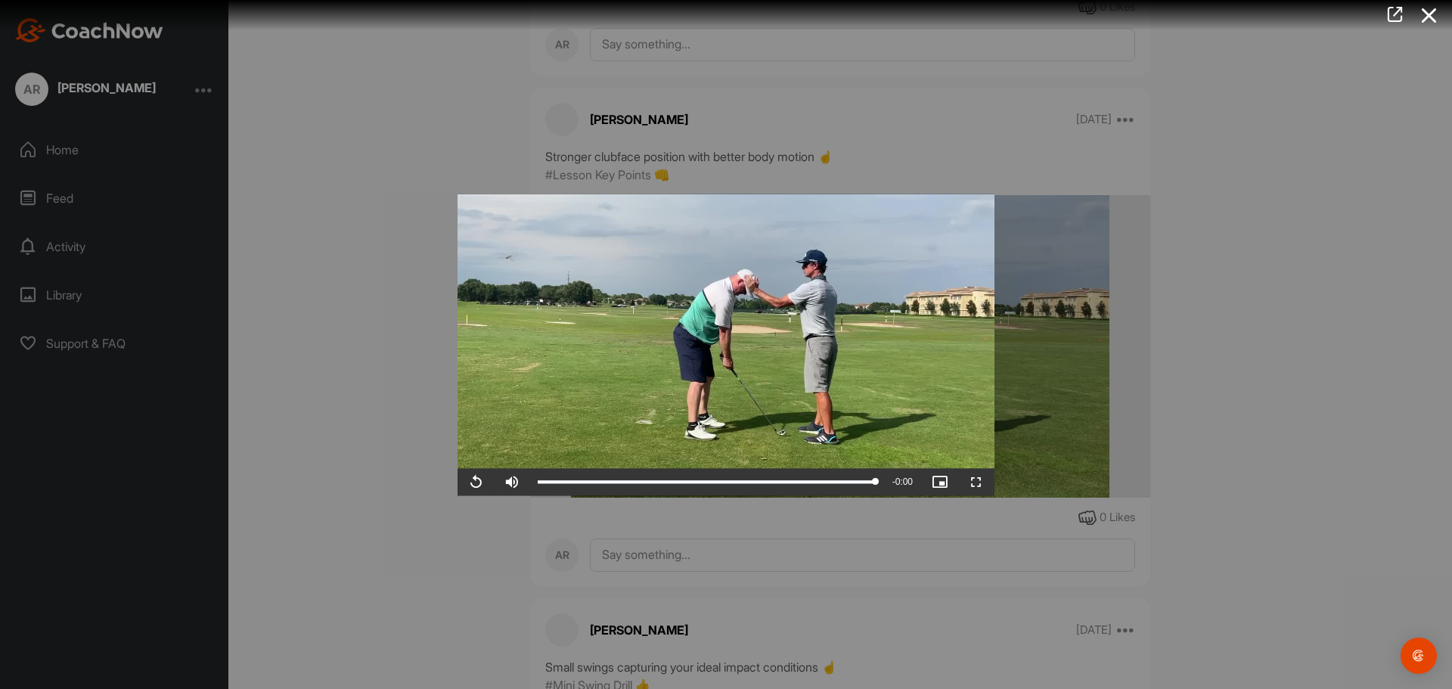
click at [1421, 14] on icon at bounding box center [1428, 16] width 35 height 28
